Goal: Information Seeking & Learning: Learn about a topic

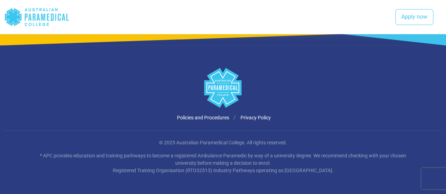
scroll to position [1152, 0]
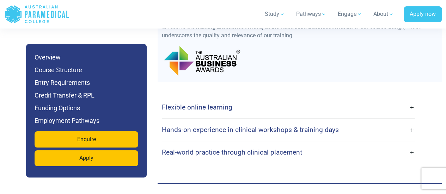
scroll to position [1686, 0]
click at [205, 103] on h4 "Flexible online learning" at bounding box center [197, 107] width 71 height 8
click at [412, 99] on link "Flexible online learning" at bounding box center [288, 107] width 253 height 17
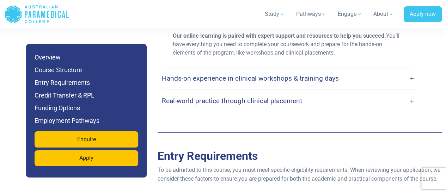
scroll to position [1829, 0]
click at [413, 70] on link "Hands-on experience in clinical workshops & training days" at bounding box center [288, 78] width 253 height 17
click at [412, 70] on link "Hands-on experience in clinical workshops & training days" at bounding box center [288, 78] width 253 height 17
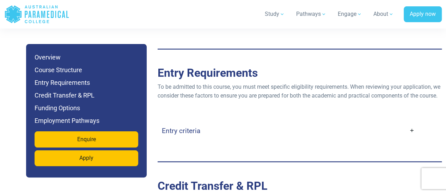
scroll to position [1913, 0]
click at [411, 122] on link "Entry criteria" at bounding box center [288, 130] width 253 height 17
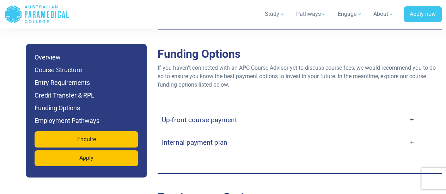
scroll to position [2399, 0]
click at [413, 112] on link "Up-front course payment" at bounding box center [288, 120] width 253 height 17
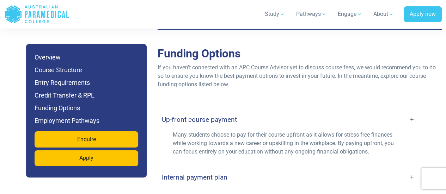
click at [413, 112] on link "Up-front course payment" at bounding box center [288, 120] width 253 height 17
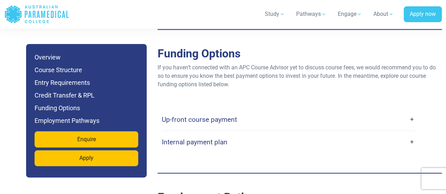
click at [413, 135] on link "Internal payment plan" at bounding box center [288, 142] width 253 height 17
click at [411, 134] on link "Internal payment plan" at bounding box center [288, 142] width 253 height 17
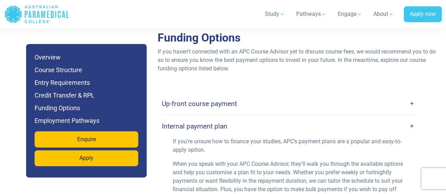
scroll to position [2415, 0]
click at [410, 118] on link "Internal payment plan" at bounding box center [288, 126] width 253 height 17
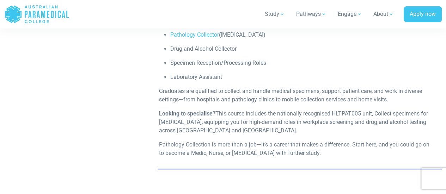
scroll to position [2620, 0]
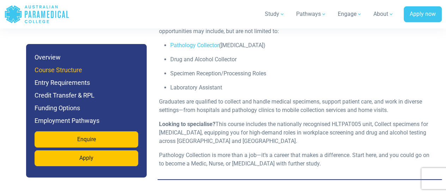
click at [60, 73] on h6 "Course Structure" at bounding box center [87, 70] width 104 height 10
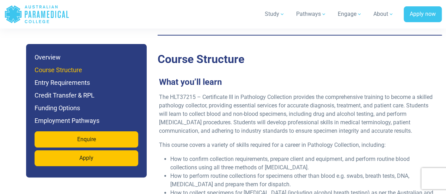
scroll to position [1247, 0]
